Goal: Task Accomplishment & Management: Use online tool/utility

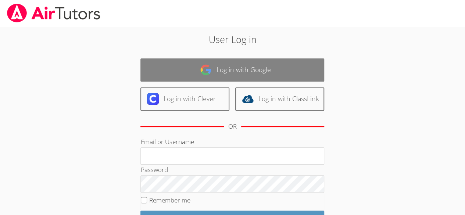
click at [253, 59] on link "Log in with Google" at bounding box center [232, 69] width 184 height 23
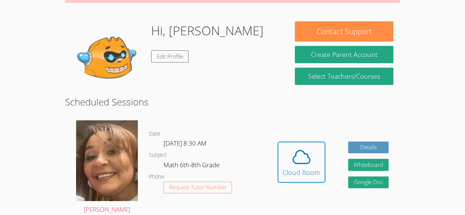
scroll to position [103, 0]
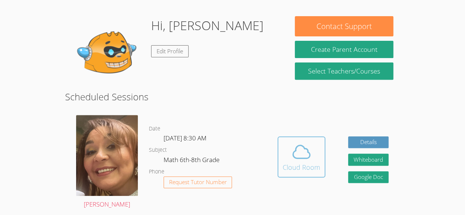
click at [295, 152] on icon at bounding box center [301, 151] width 21 height 21
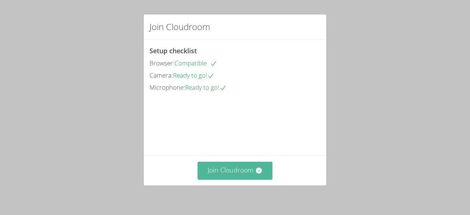
click at [228, 169] on button "Join Cloudroom" at bounding box center [235, 171] width 75 height 18
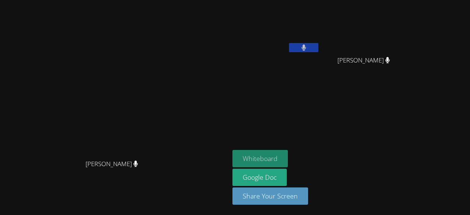
click at [253, 153] on button "Whiteboard" at bounding box center [259, 158] width 55 height 17
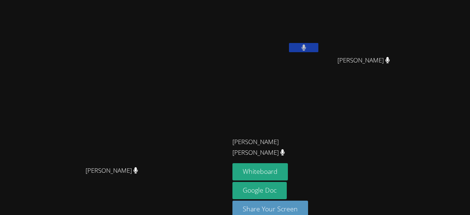
click at [318, 52] on div at bounding box center [303, 48] width 29 height 11
click at [318, 49] on button at bounding box center [303, 47] width 29 height 9
